Goal: Task Accomplishment & Management: Manage account settings

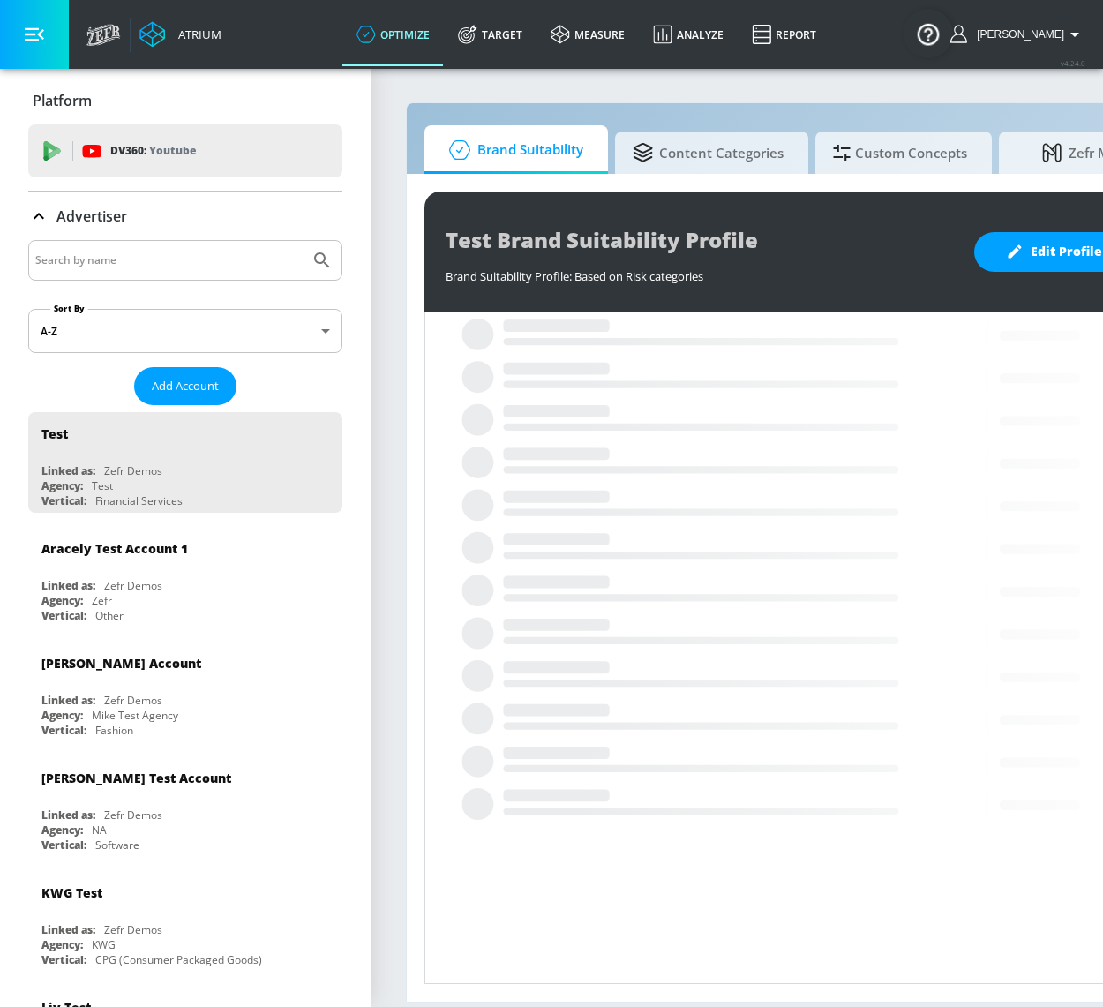
click at [396, 444] on section "Brand Suitability Content Categories Custom Concepts Zefr Max Test Brand Suitab…" at bounding box center [792, 537] width 842 height 940
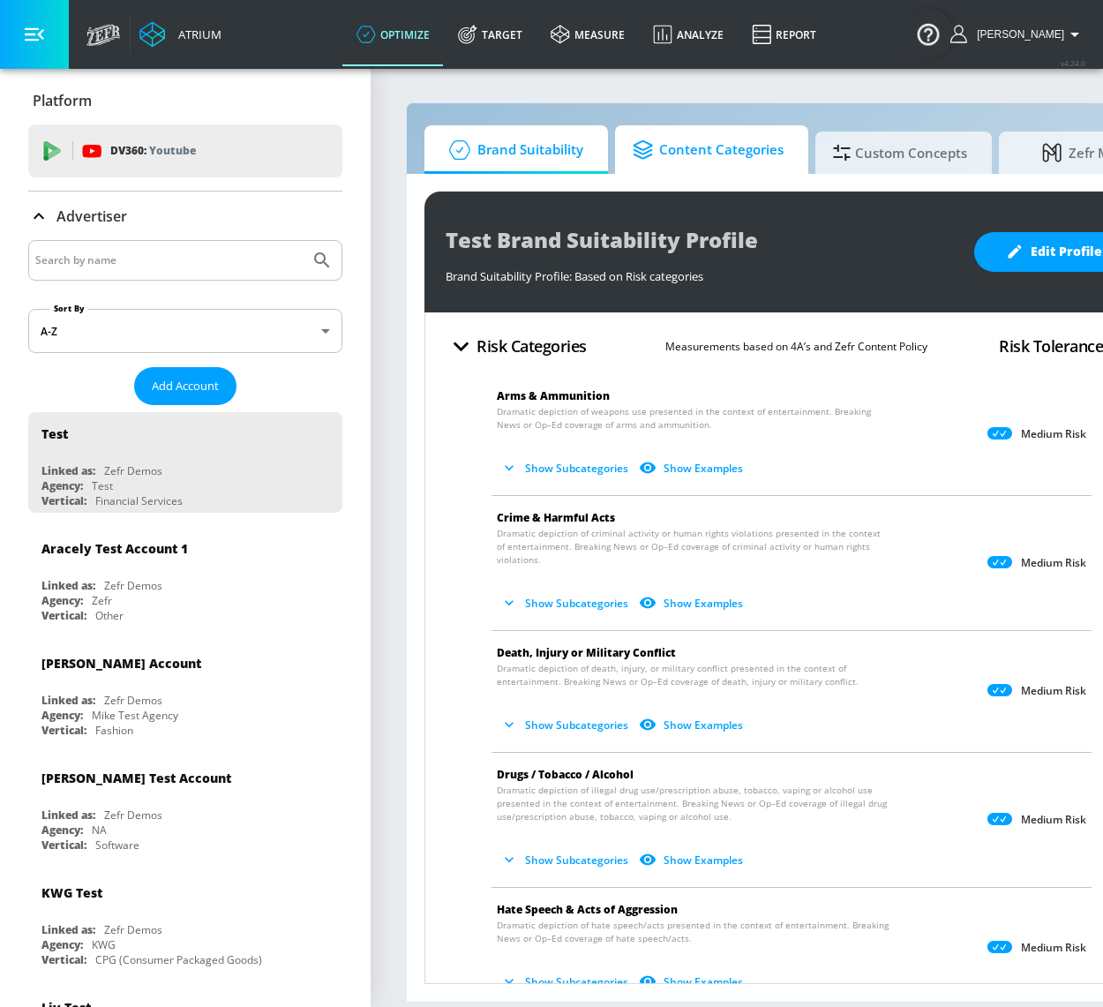
click at [718, 152] on span "Content Categories" at bounding box center [708, 150] width 151 height 42
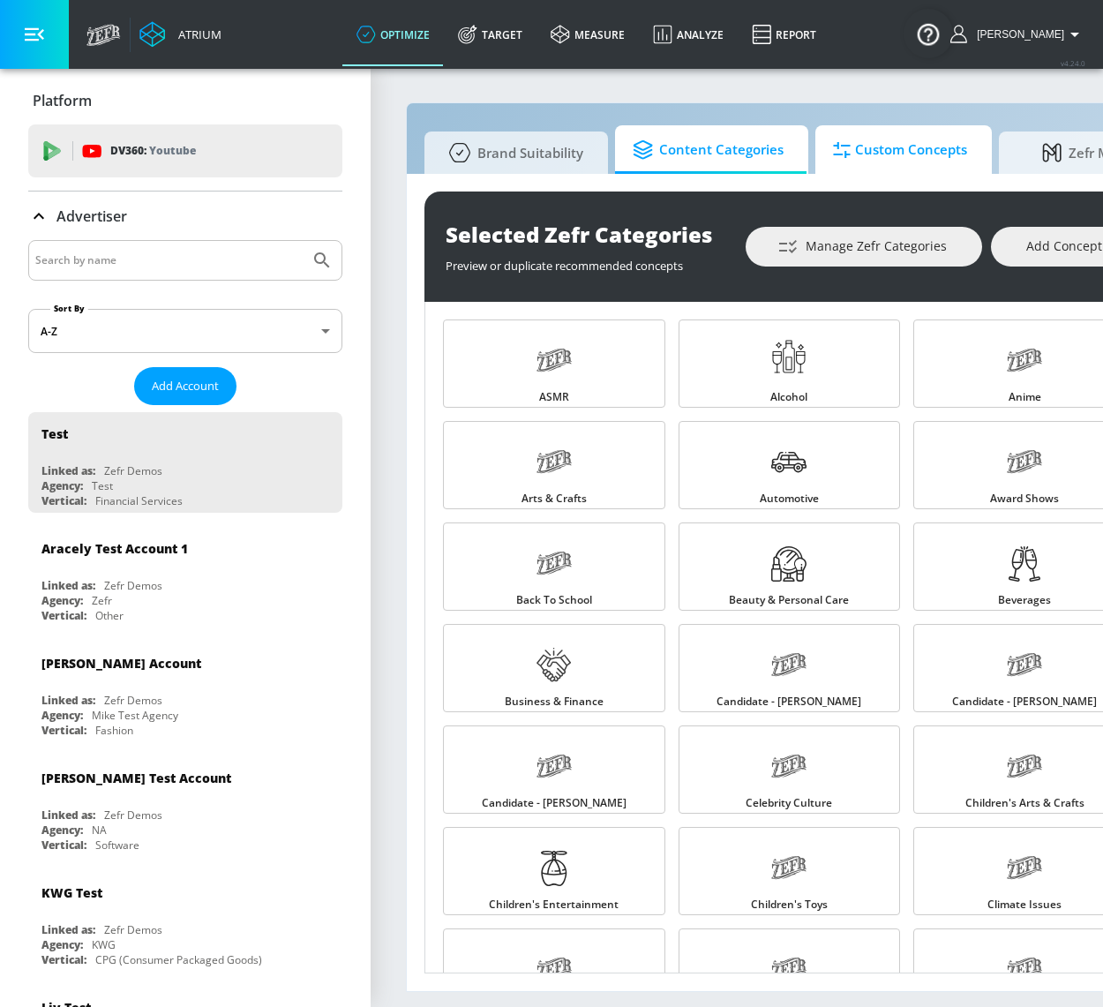
click at [900, 161] on span "Custom Concepts" at bounding box center [900, 150] width 134 height 42
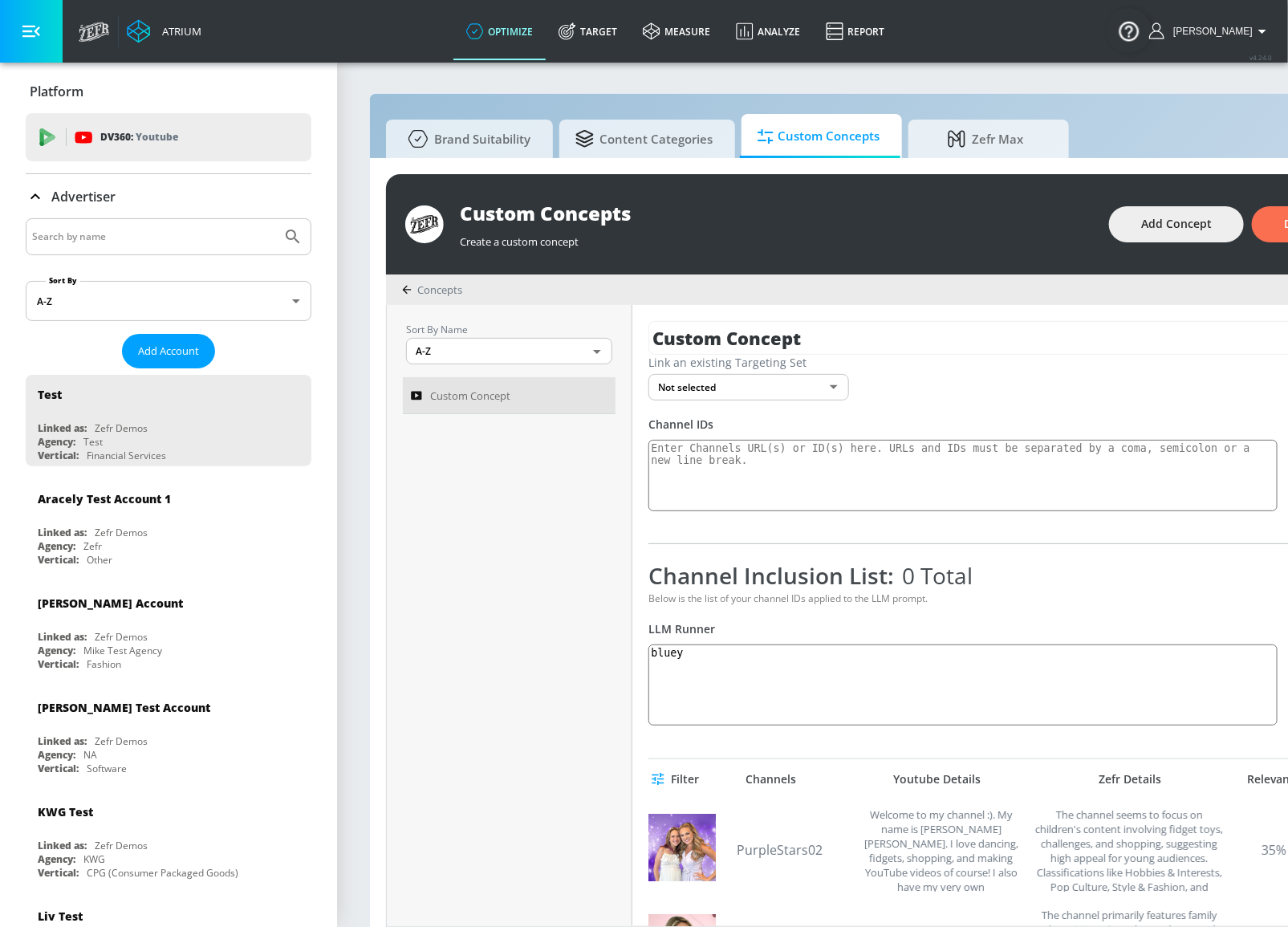
click at [797, 376] on body "Atrium optimize Target measure Analyze Report optimize Target measure Analyze R…" at bounding box center [644, 472] width 1288 height 943
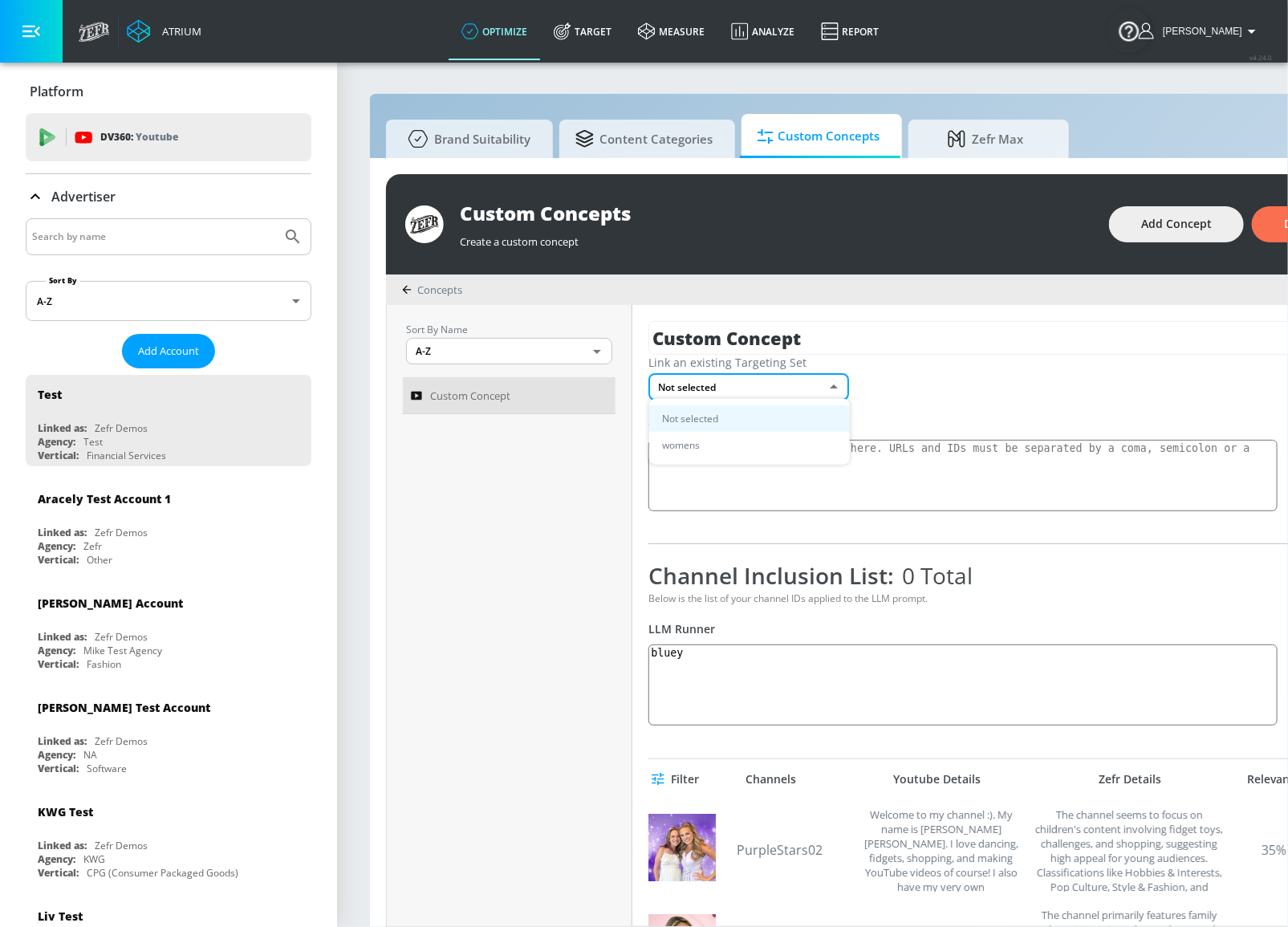
click at [948, 392] on div at bounding box center [644, 464] width 1288 height 927
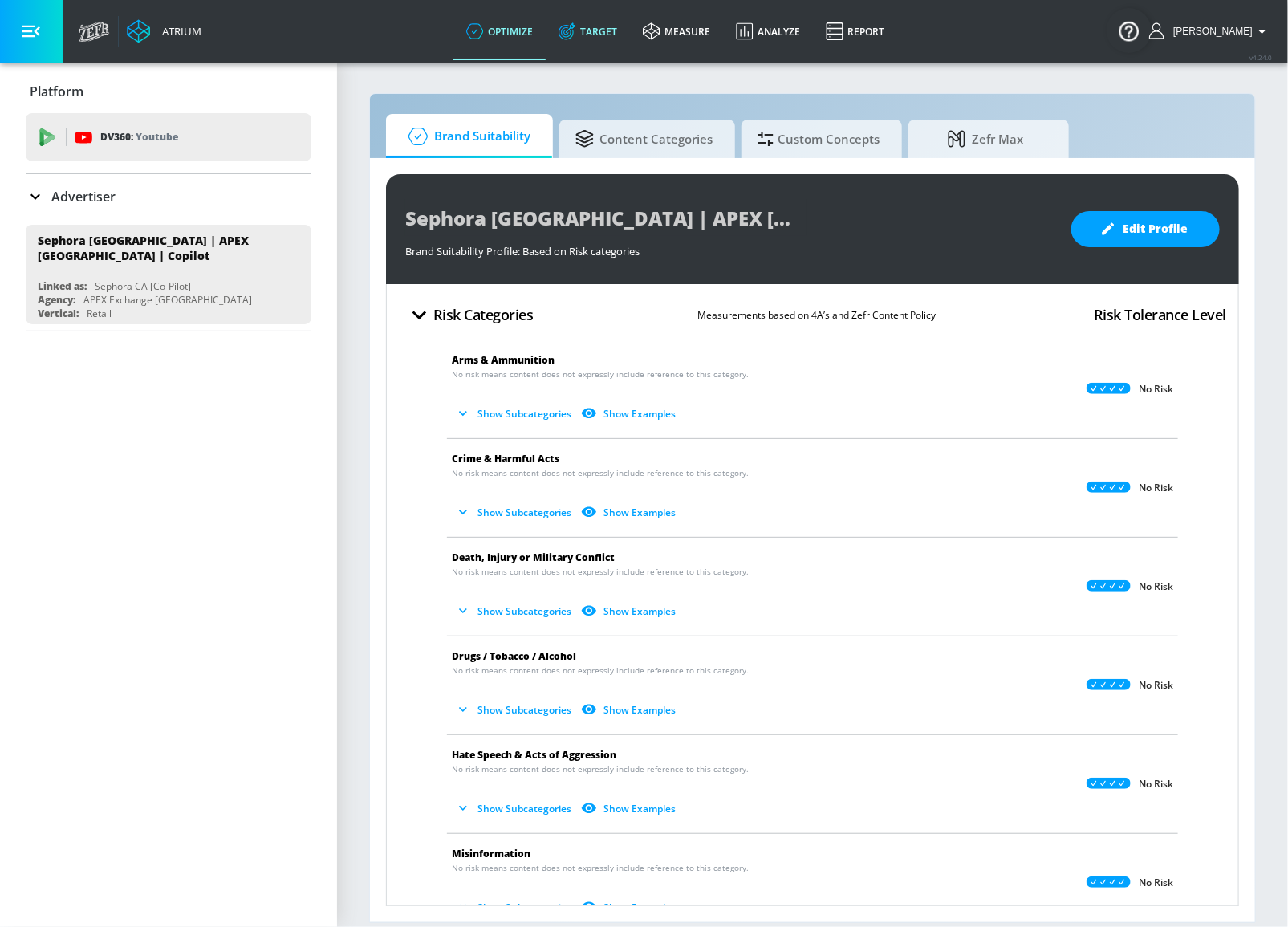
click at [615, 43] on link "Target" at bounding box center [587, 32] width 85 height 58
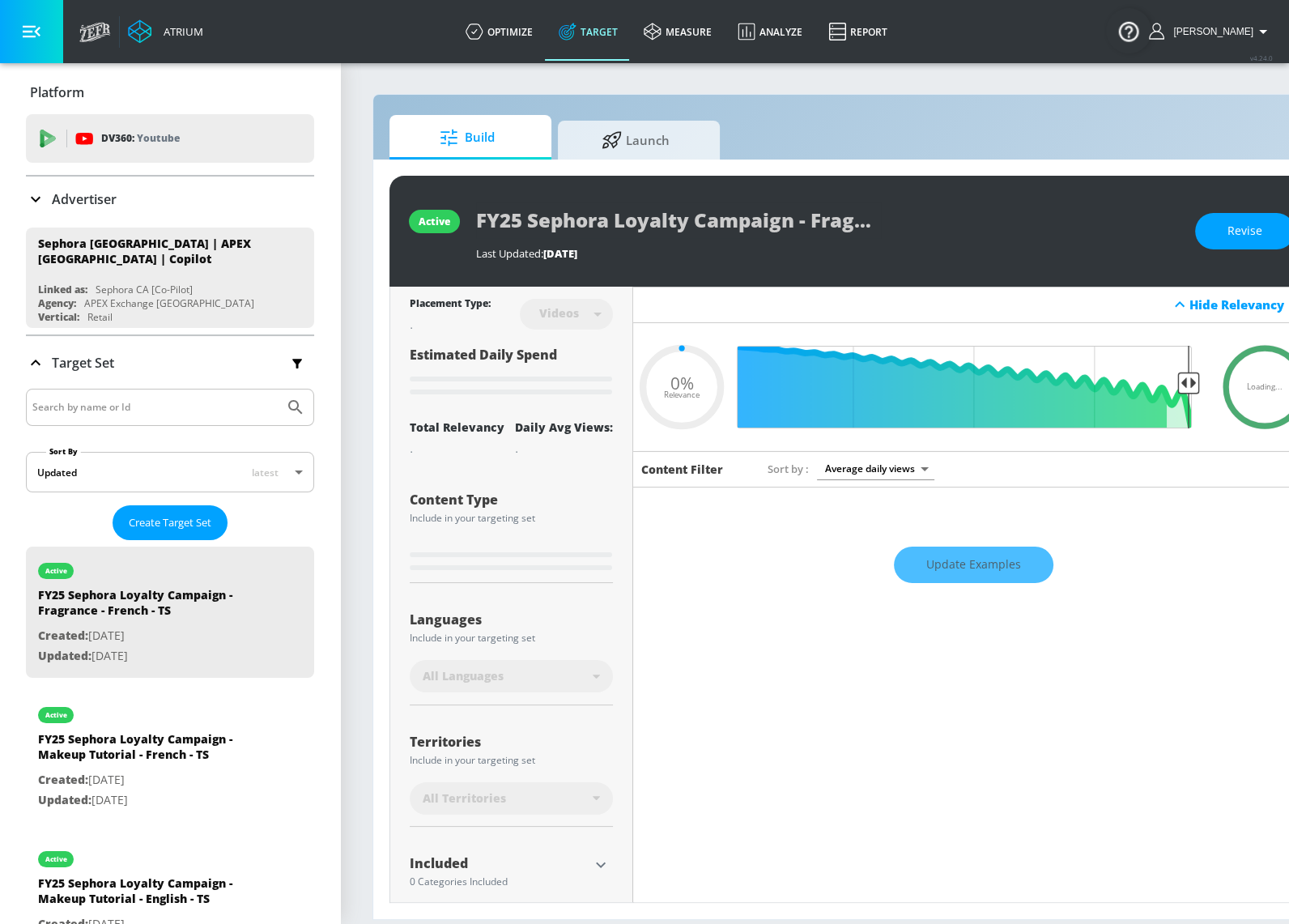
type input "0.05"
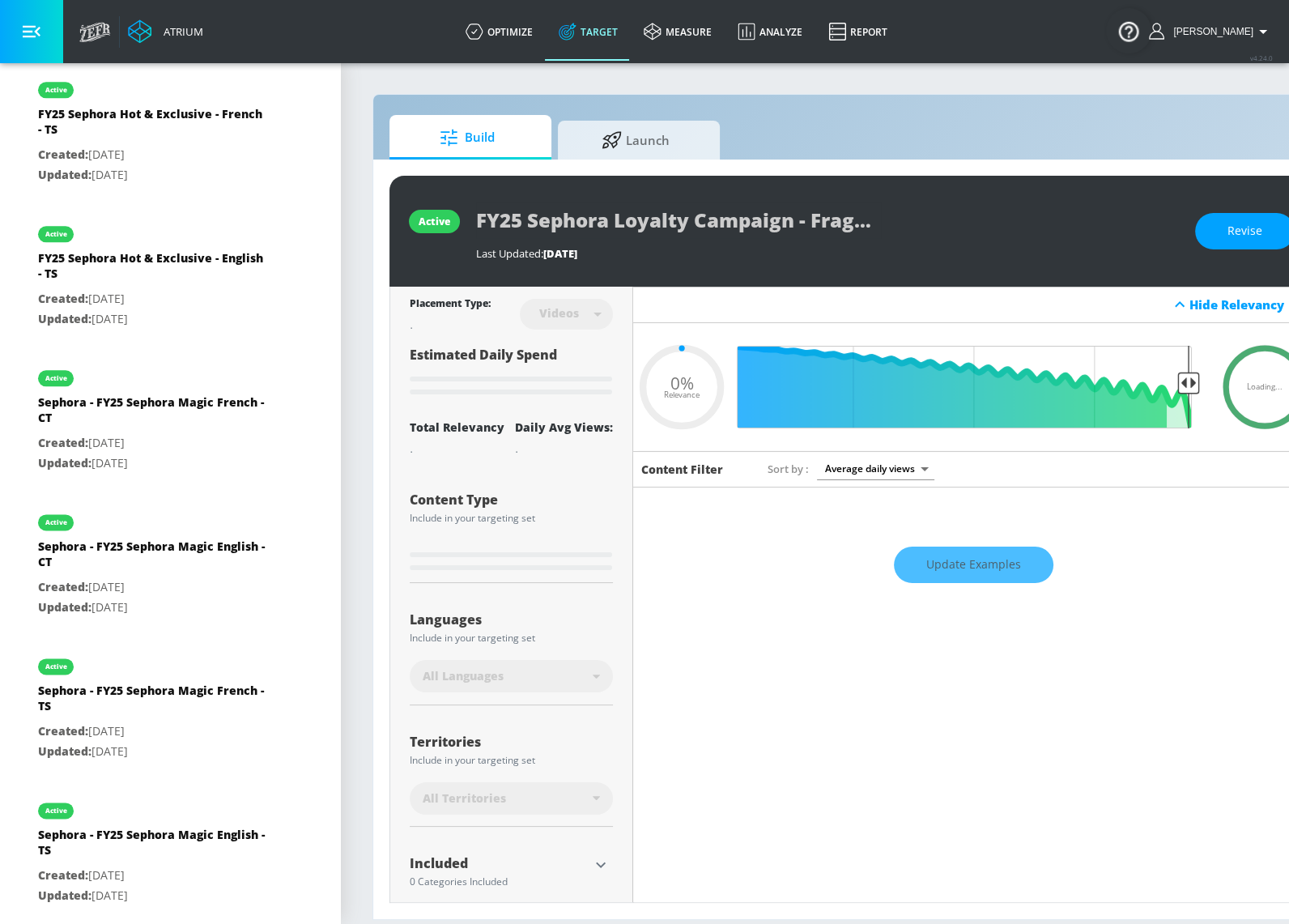
scroll to position [10, 0]
click at [501, 21] on link "optimize" at bounding box center [499, 32] width 94 height 59
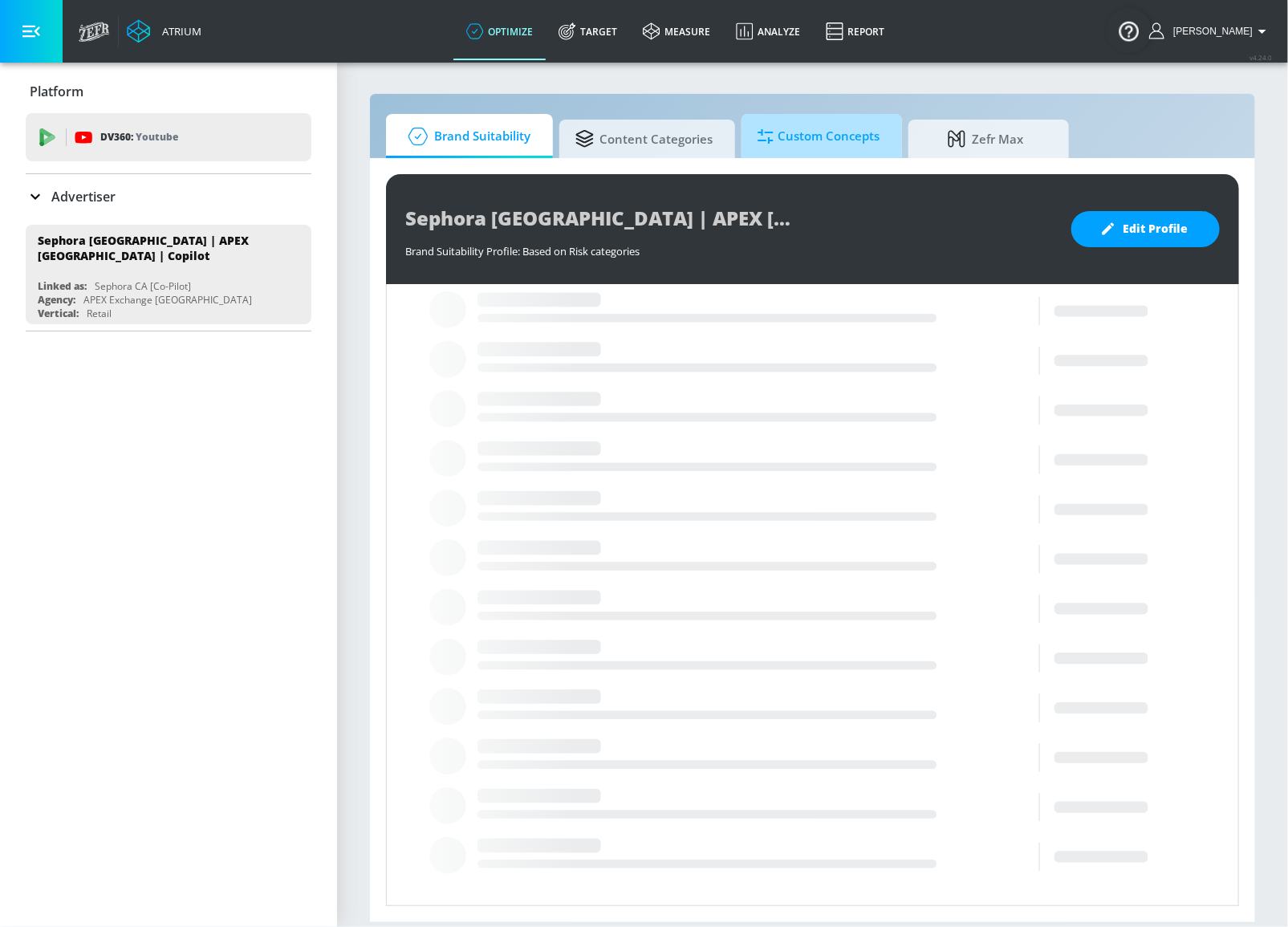
click at [832, 137] on span "Custom Concepts" at bounding box center [818, 136] width 122 height 38
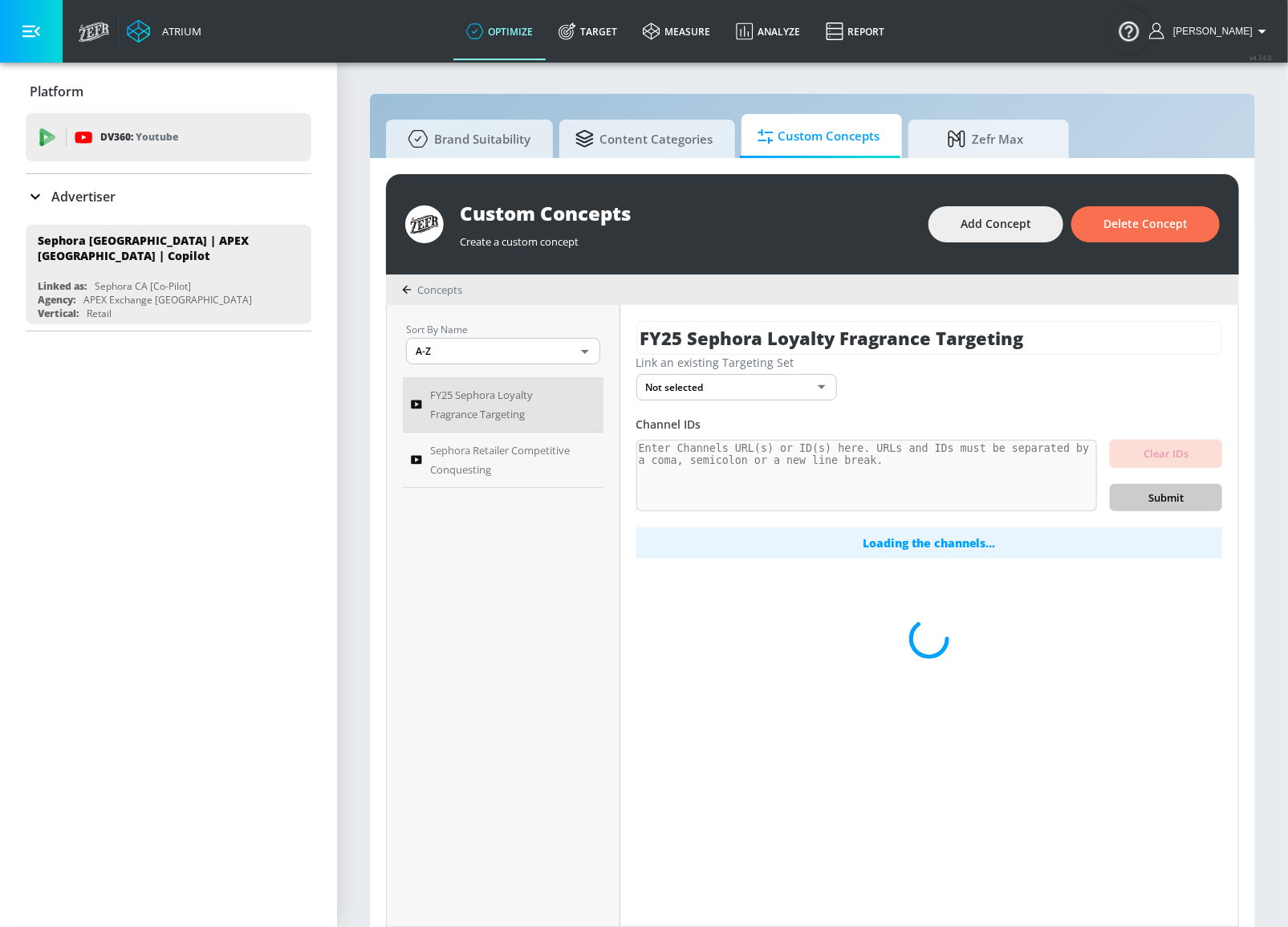
click at [737, 380] on body "Atrium optimize Target measure Analyze Report optimize Target measure Analyze R…" at bounding box center [644, 472] width 1288 height 943
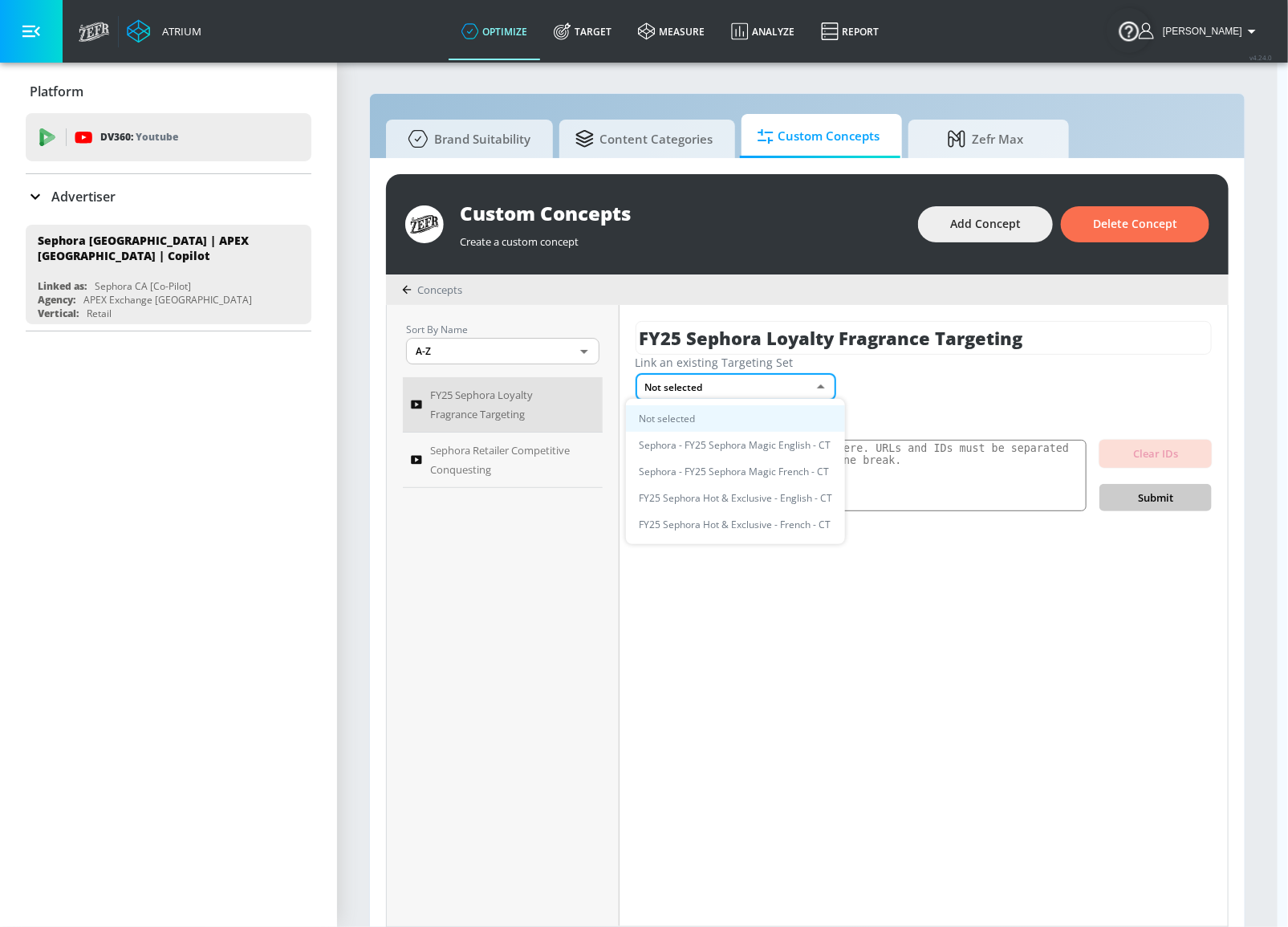
click at [205, 275] on div at bounding box center [644, 464] width 1288 height 927
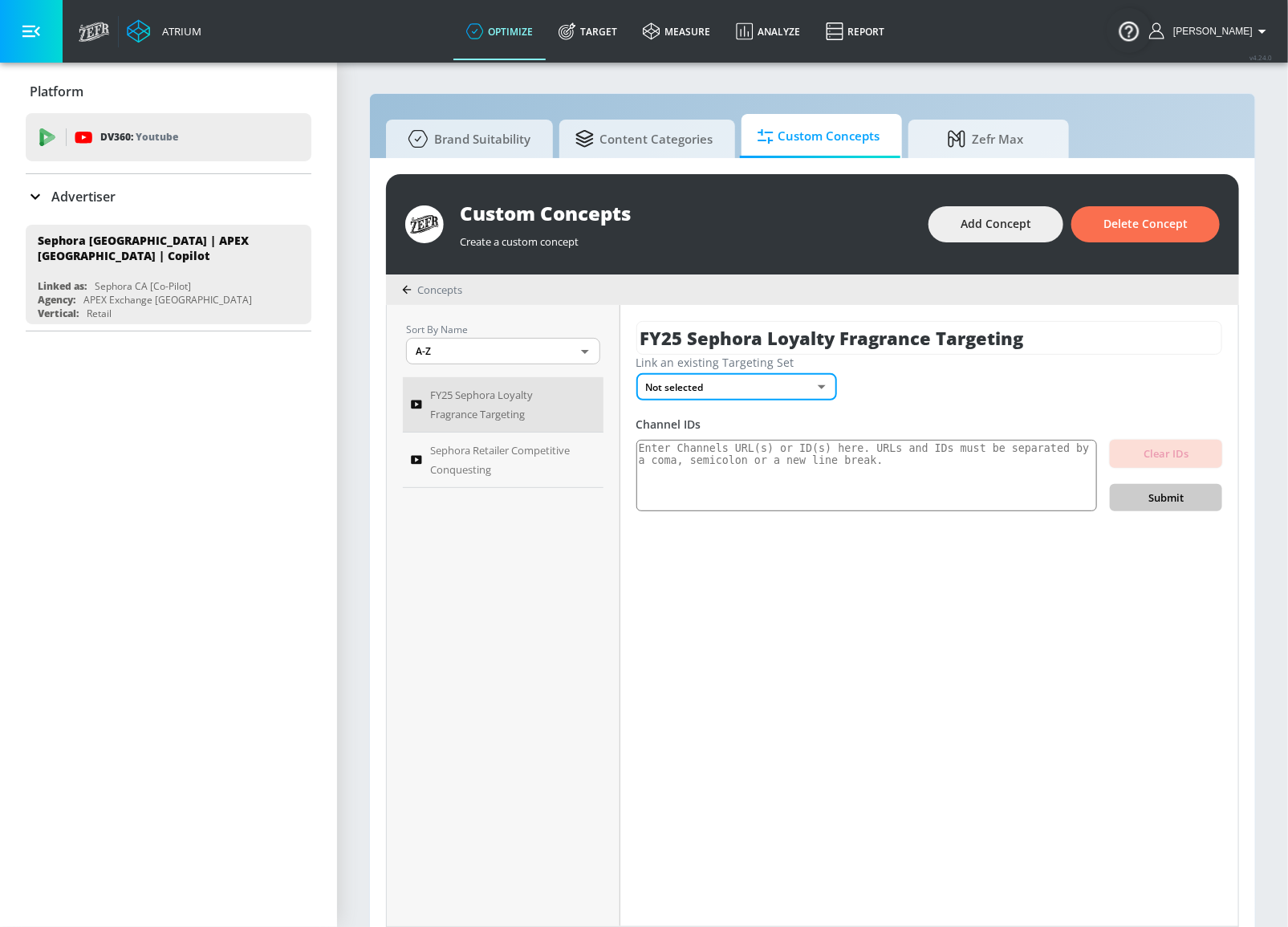
click at [764, 387] on body "Atrium optimize Target measure Analyze Report optimize Target measure Analyze R…" at bounding box center [644, 472] width 1288 height 943
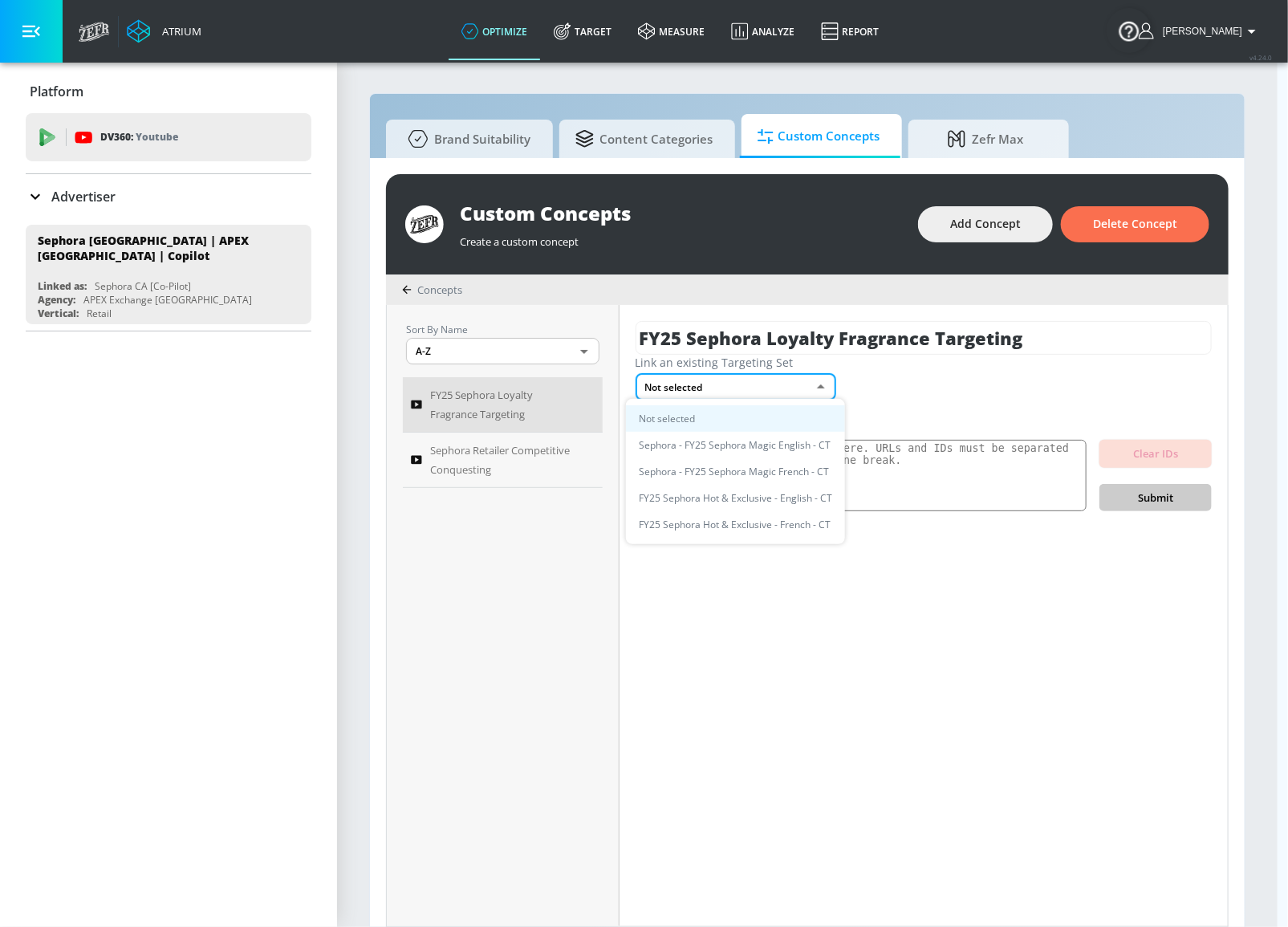
click at [628, 146] on div at bounding box center [644, 464] width 1288 height 927
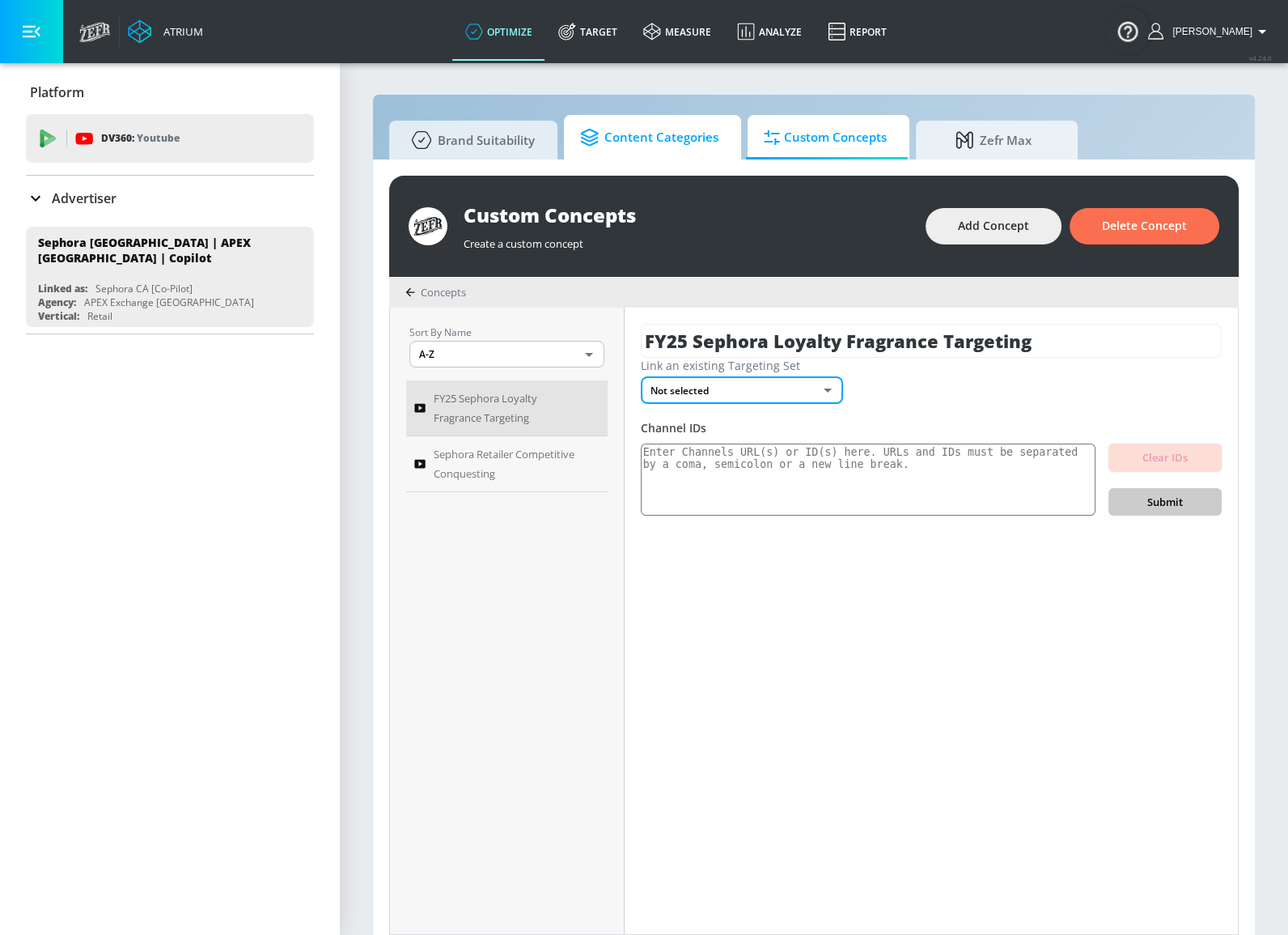
click at [629, 144] on span "Content Categories" at bounding box center [649, 138] width 138 height 38
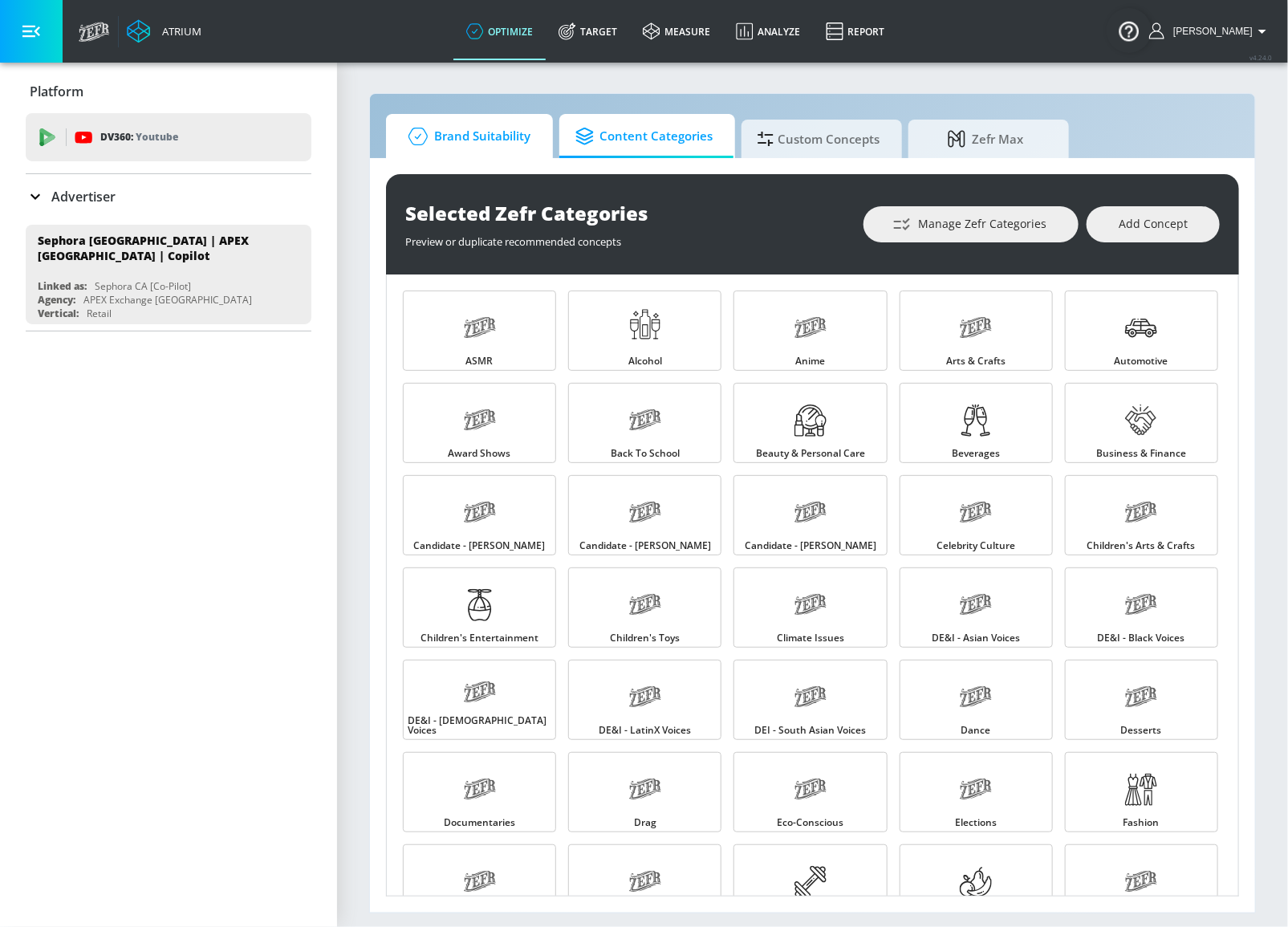
click at [434, 137] on span "Brand Suitability" at bounding box center [465, 136] width 128 height 38
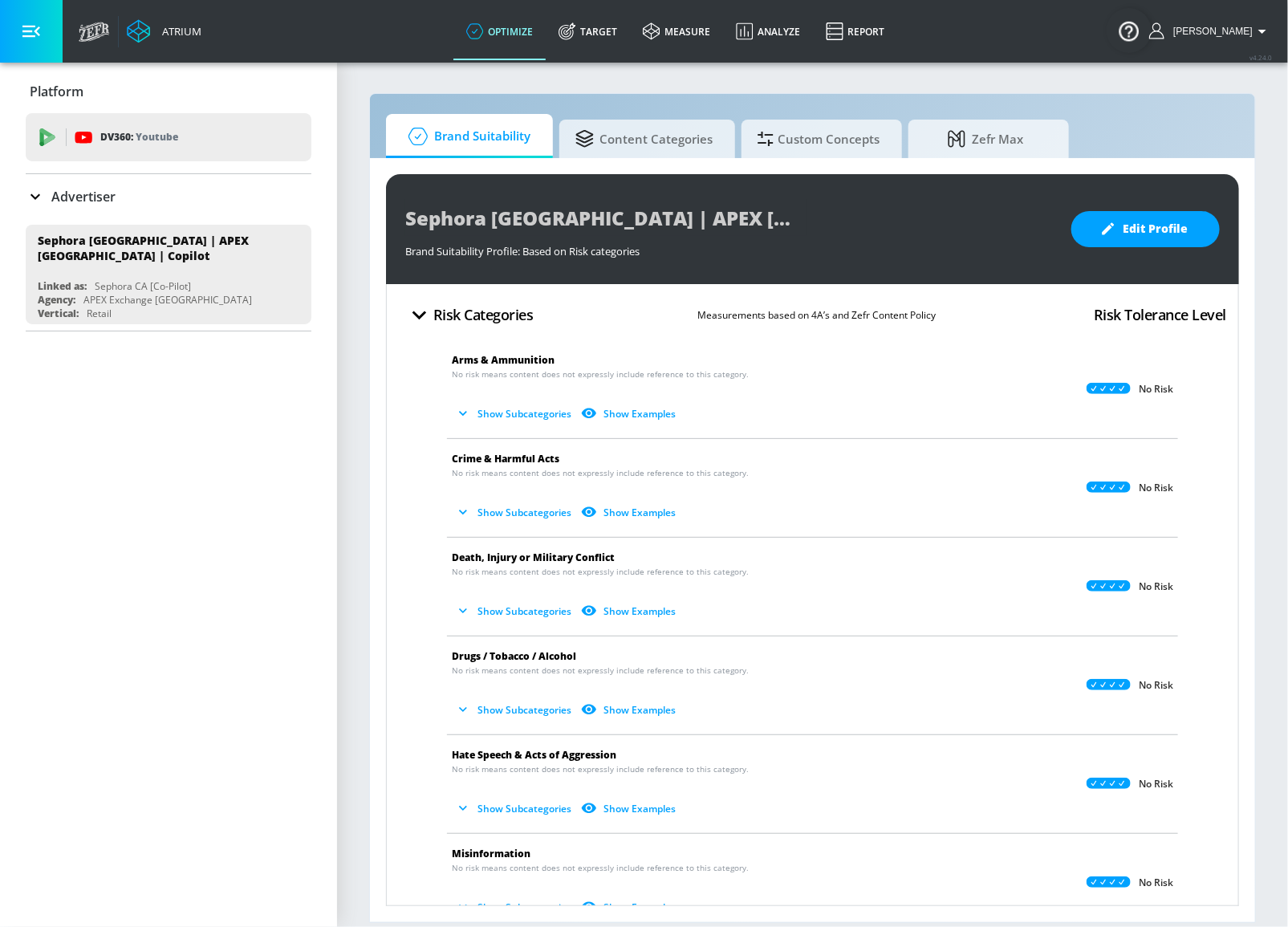
click at [106, 195] on p "Advertiser" at bounding box center [83, 196] width 65 height 17
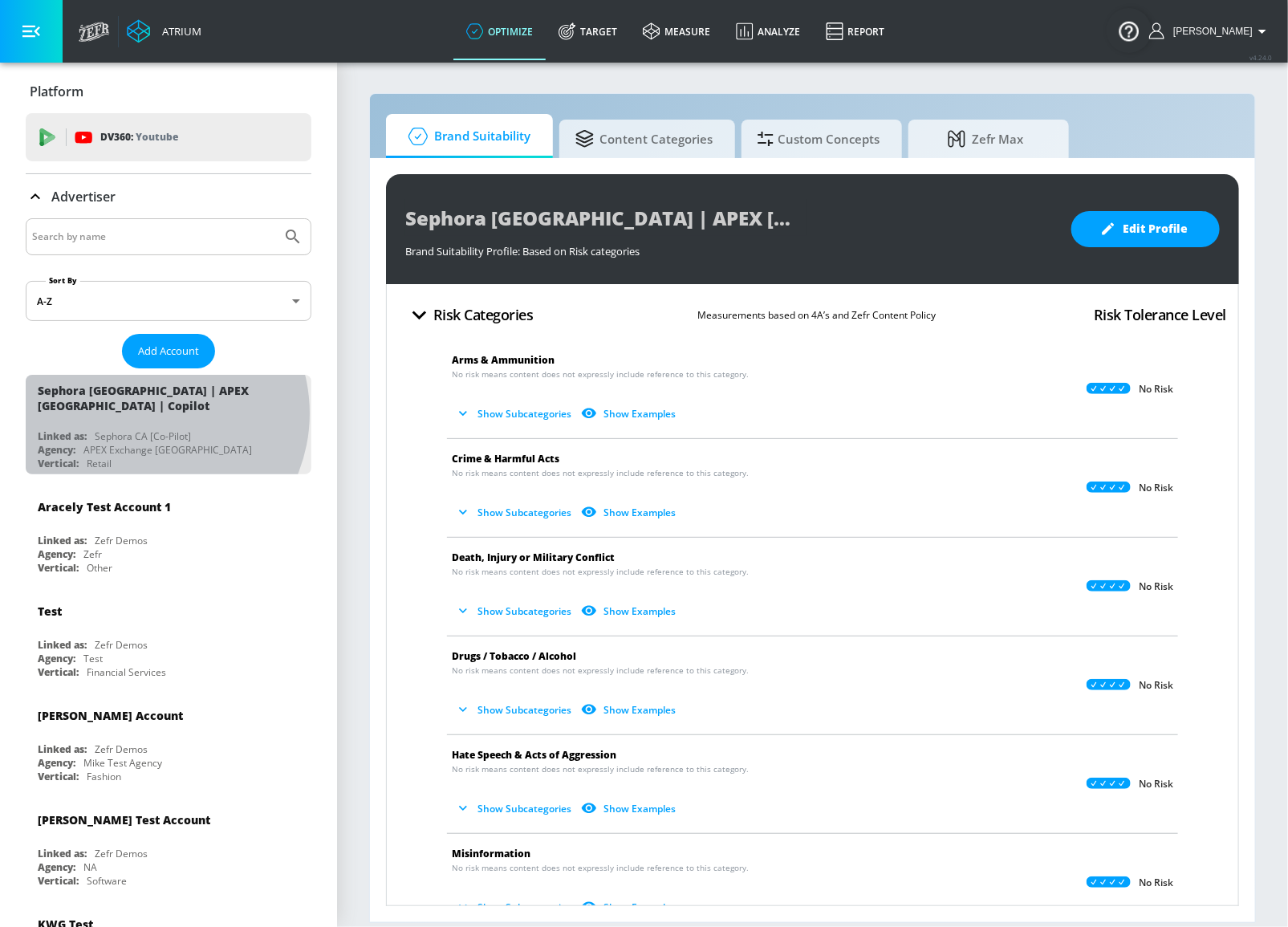
drag, startPoint x: 147, startPoint y: 414, endPoint x: 306, endPoint y: 353, distance: 170.3
click at [147, 413] on div "Sephora [GEOGRAPHIC_DATA] | APEX [GEOGRAPHIC_DATA] | Copilot Linked as: Sephora…" at bounding box center [168, 424] width 285 height 99
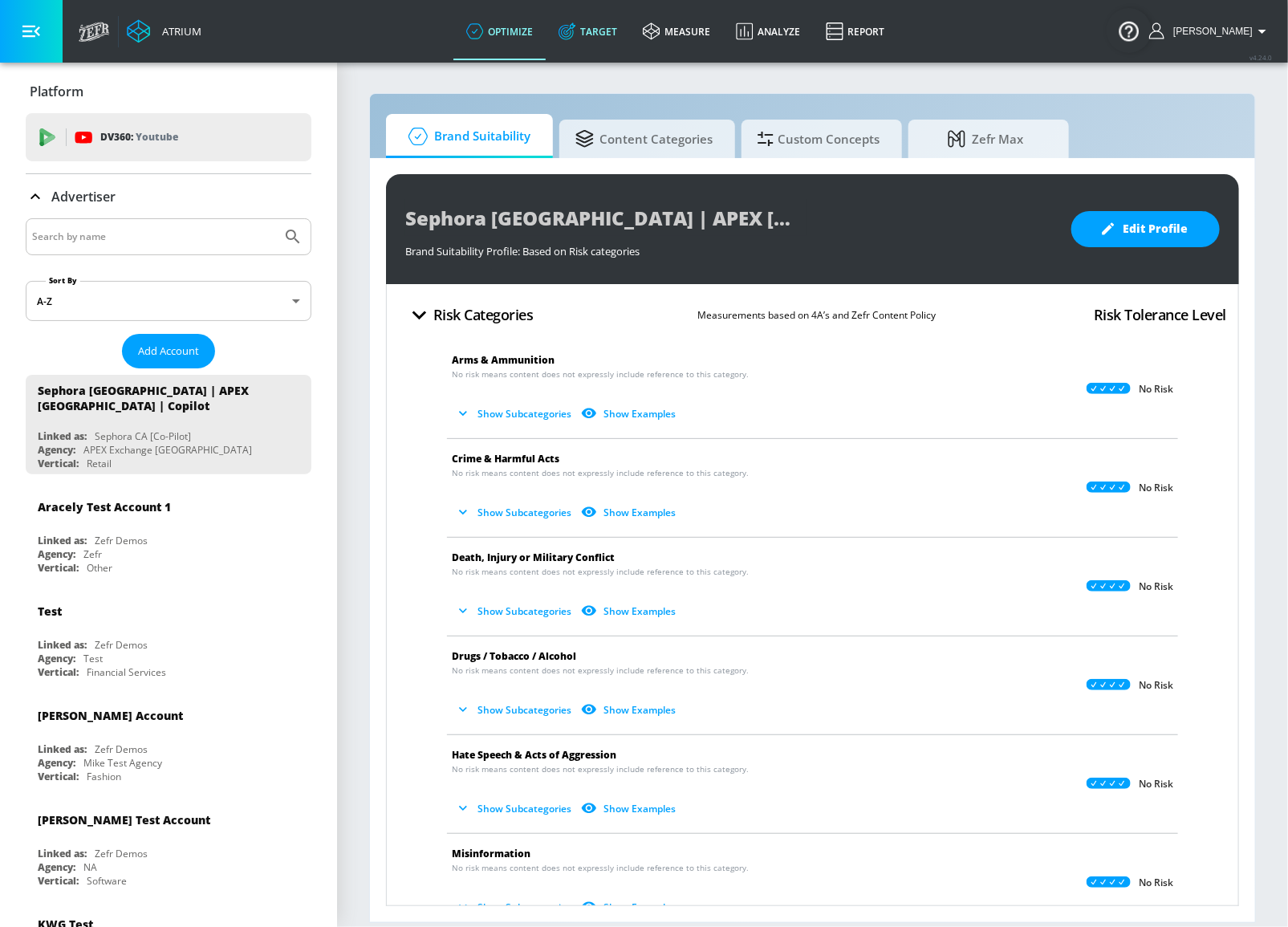
click at [576, 29] on icon at bounding box center [566, 31] width 17 height 17
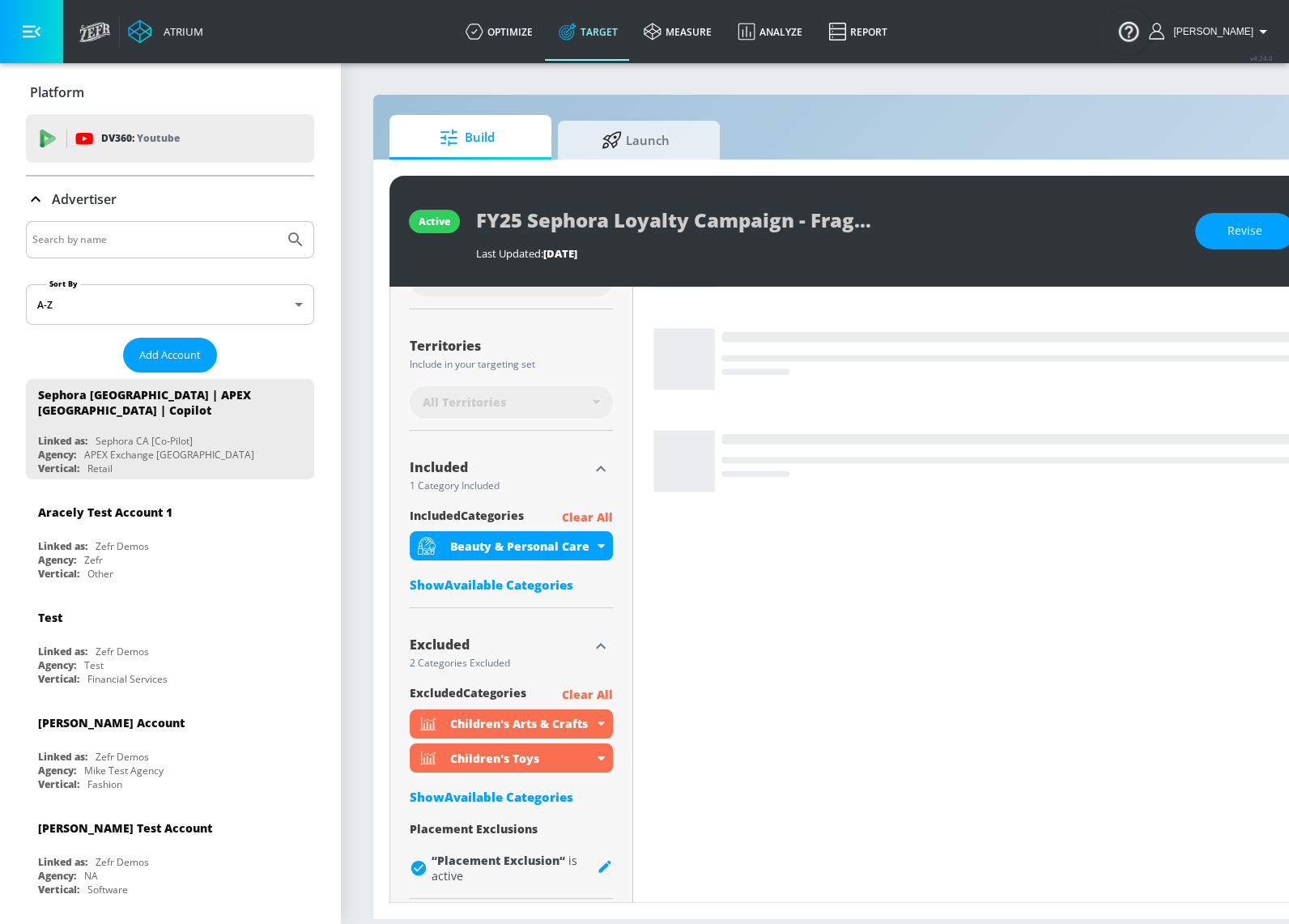
click at [35, 204] on icon at bounding box center [35, 199] width 19 height 19
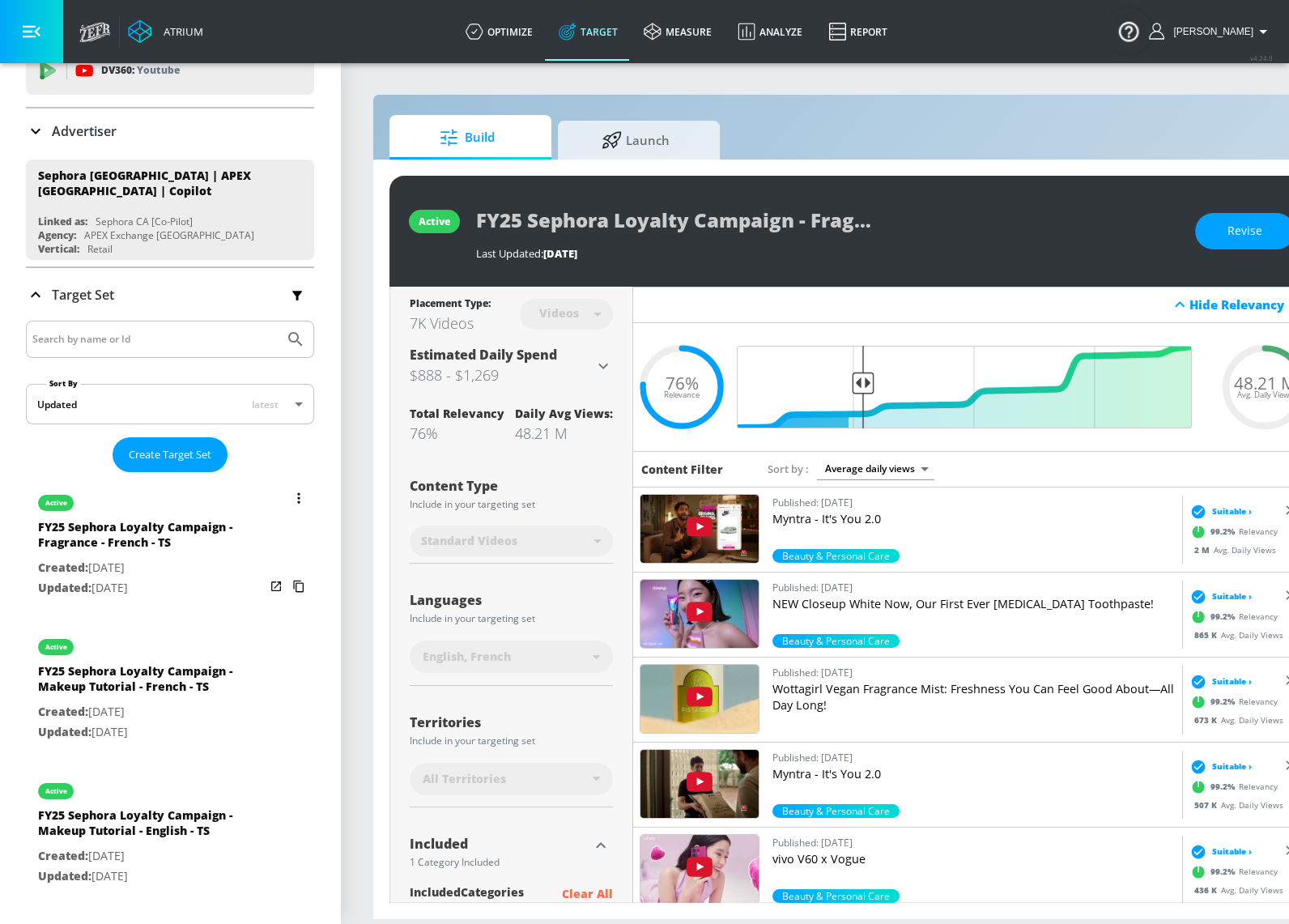
scroll to position [147, 0]
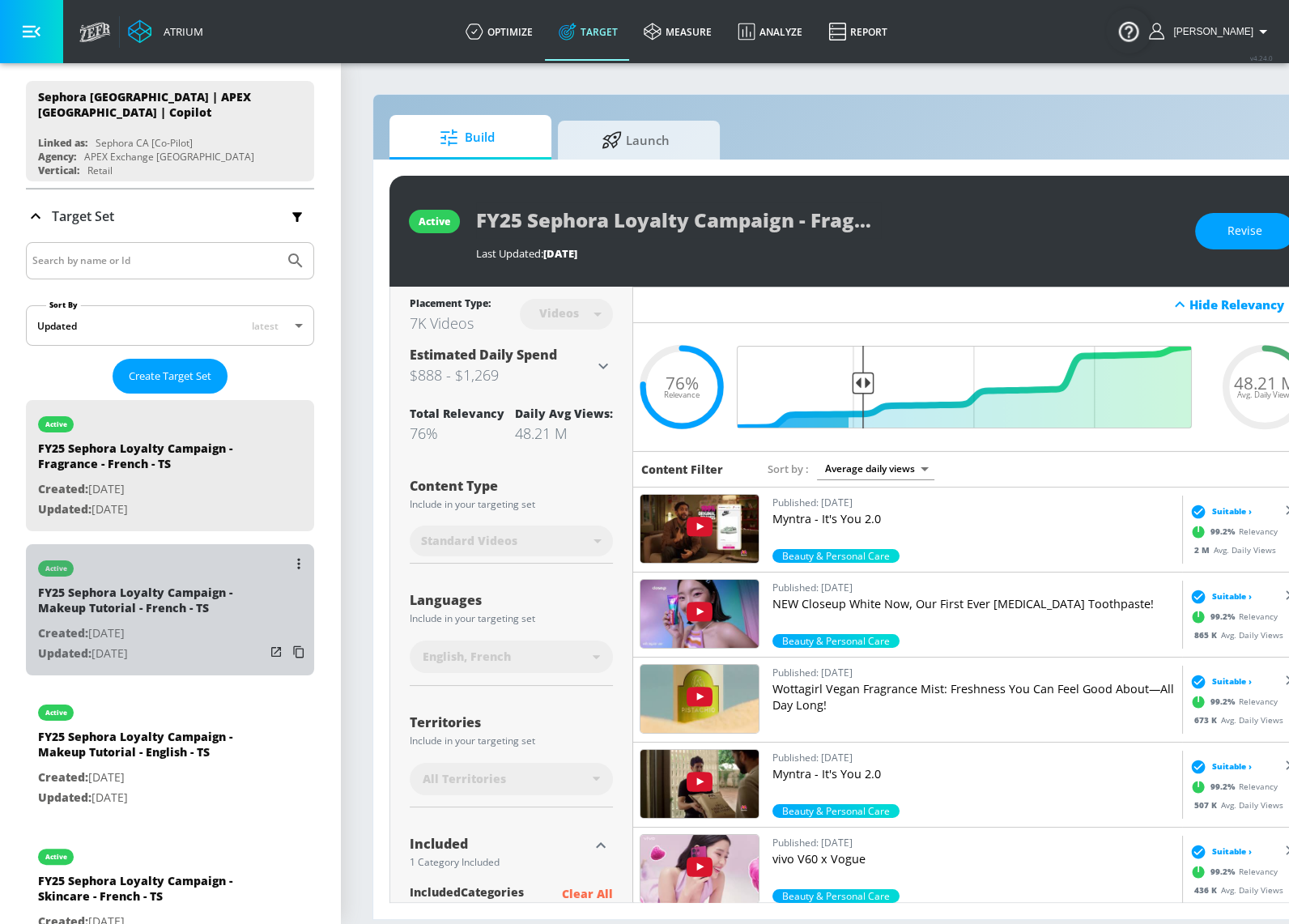
click at [194, 585] on div "FY25 Sephora Loyalty Campaign - Makeup Tutorial - French - TS" at bounding box center [150, 604] width 227 height 39
type input "FY25 Sephora Loyalty Campaign - Makeup Tutorial - French - TS"
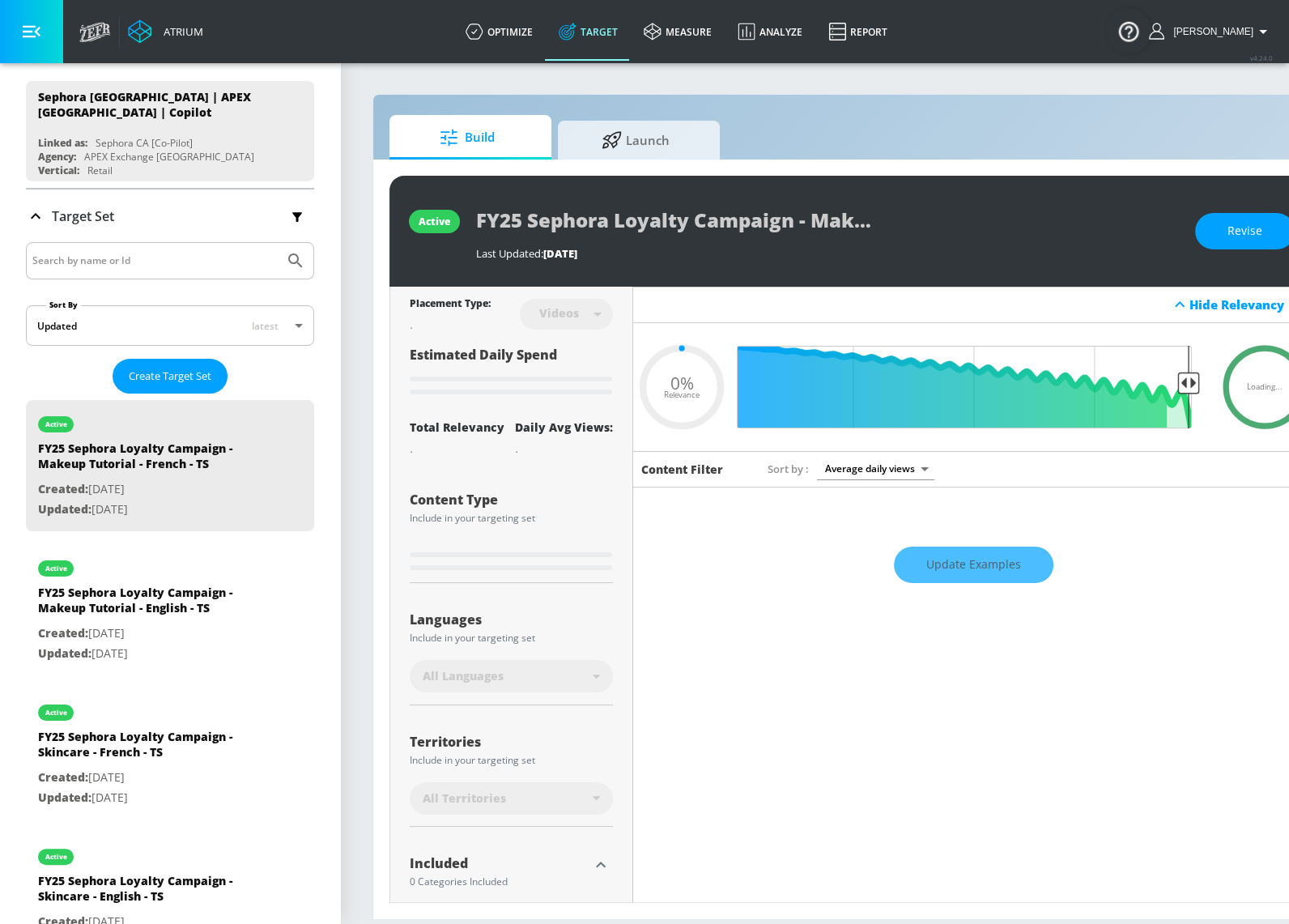
type input "0.75"
